Goal: Information Seeking & Learning: Learn about a topic

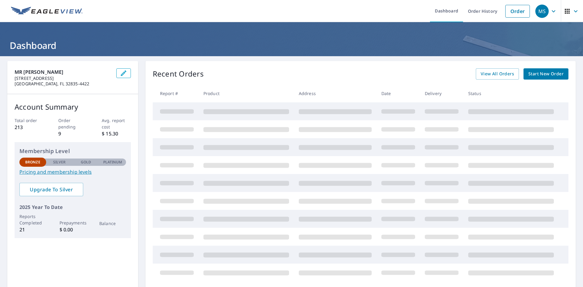
click at [63, 171] on link "Pricing and membership levels" at bounding box center [72, 171] width 107 height 7
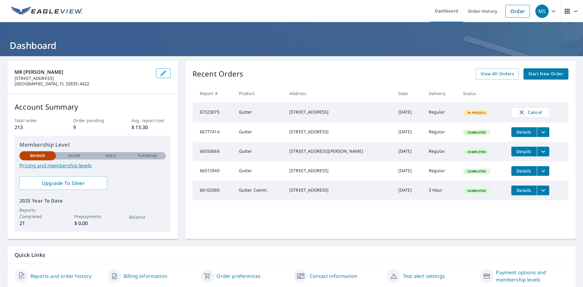
drag, startPoint x: 340, startPoint y: 137, endPoint x: 270, endPoint y: 128, distance: 70.6
click at [270, 128] on tr "66777414 Gutter [STREET_ADDRESS] [DATE] Regular Completed Details" at bounding box center [380, 131] width 376 height 19
click at [322, 60] on div "MR [PERSON_NAME] [STREET_ADDRESS] Account Summary Total order 213 Order pending…" at bounding box center [291, 174] width 583 height 237
drag, startPoint x: 287, startPoint y: 199, endPoint x: 348, endPoint y: 203, distance: 60.6
click at [348, 200] on td "[STREET_ADDRESS]" at bounding box center [338, 190] width 109 height 19
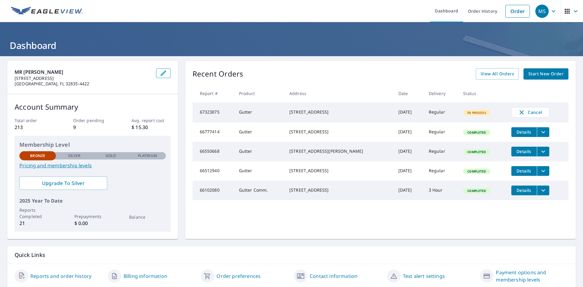
click at [348, 193] on div "[STREET_ADDRESS]" at bounding box center [338, 190] width 99 height 6
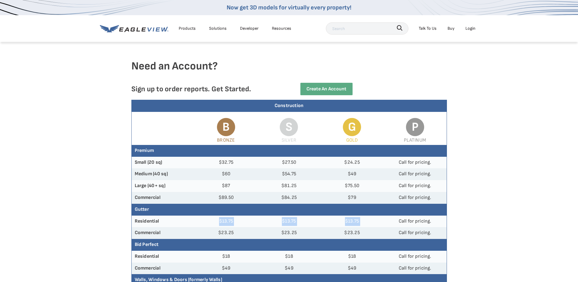
drag, startPoint x: 220, startPoint y: 222, endPoint x: 388, endPoint y: 220, distance: 167.9
click at [388, 220] on tr "Residential $13.75 $13.75 $13.75 Call for pricing." at bounding box center [289, 222] width 315 height 12
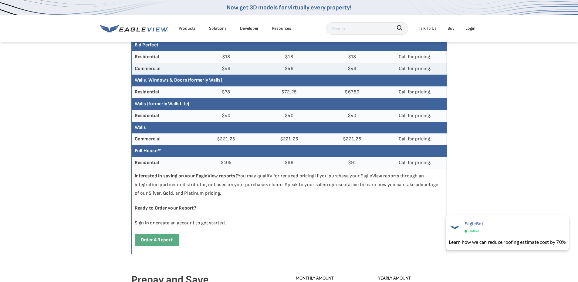
scroll to position [273, 0]
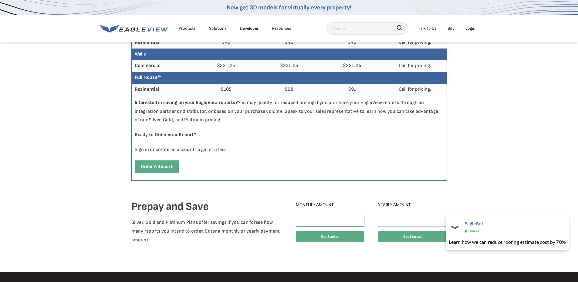
click at [325, 219] on input "Monthly Amount" at bounding box center [330, 221] width 69 height 12
type input "12000"
click at [382, 185] on div "Need an Account? Sign up to order reports. Get Started. Create an Account Const…" at bounding box center [289, 18] width 316 height 500
drag, startPoint x: 332, startPoint y: 223, endPoint x: 250, endPoint y: 228, distance: 82.7
click at [250, 227] on div "Prepay and Save Silver, Gold and Platinum Plans offer savings if you can forsee…" at bounding box center [289, 228] width 320 height 80
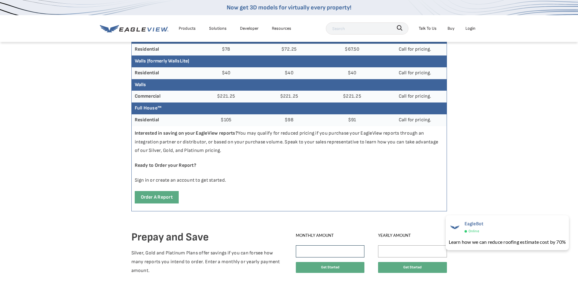
scroll to position [30, 0]
